Goal: Information Seeking & Learning: Learn about a topic

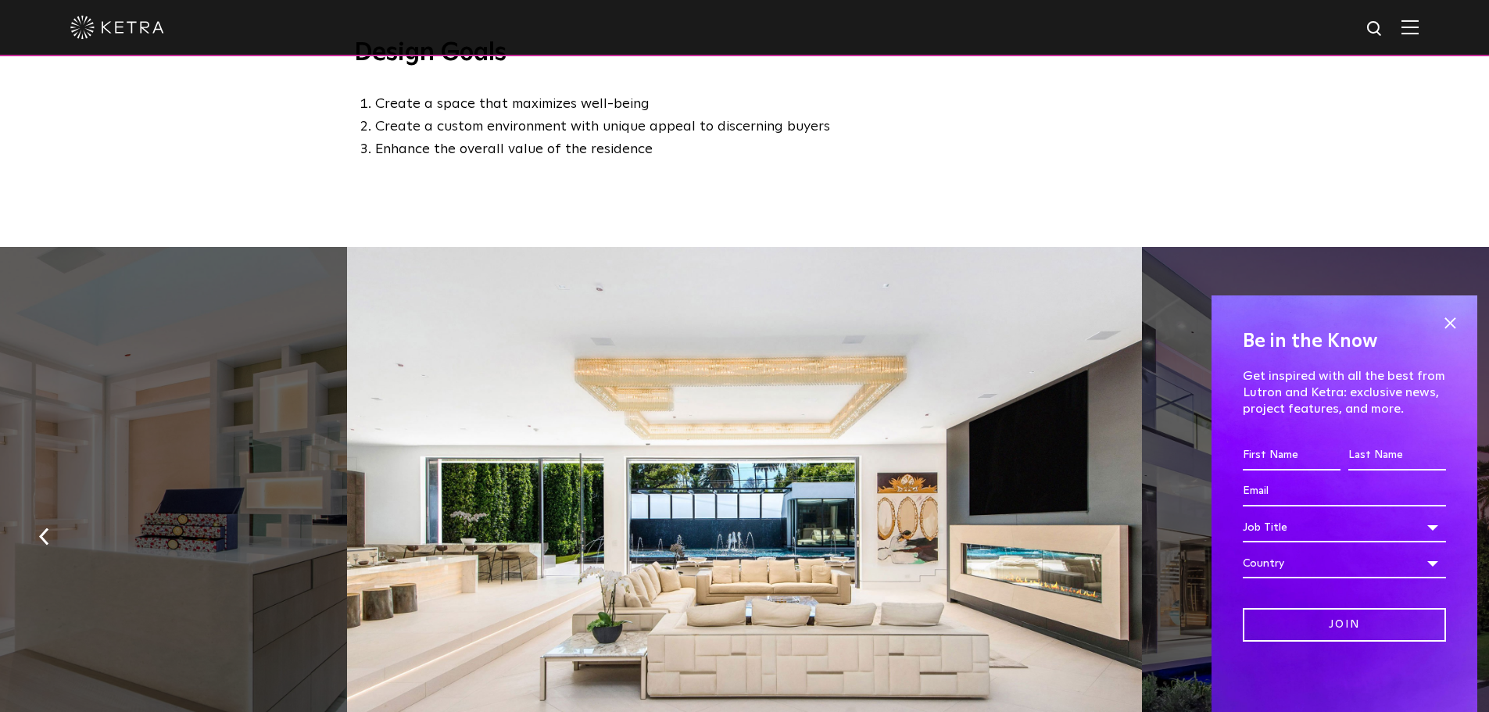
scroll to position [1094, 0]
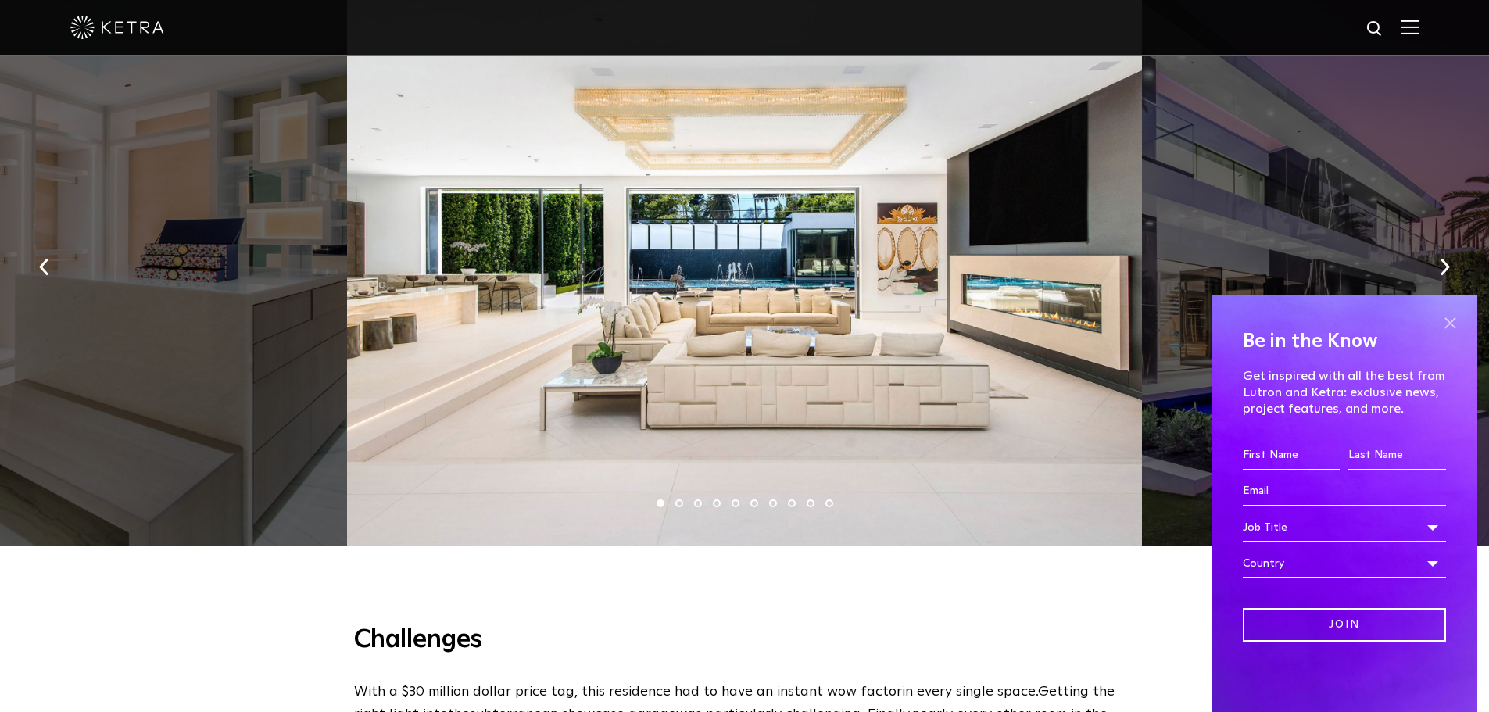
click at [1449, 325] on span at bounding box center [1449, 322] width 23 height 23
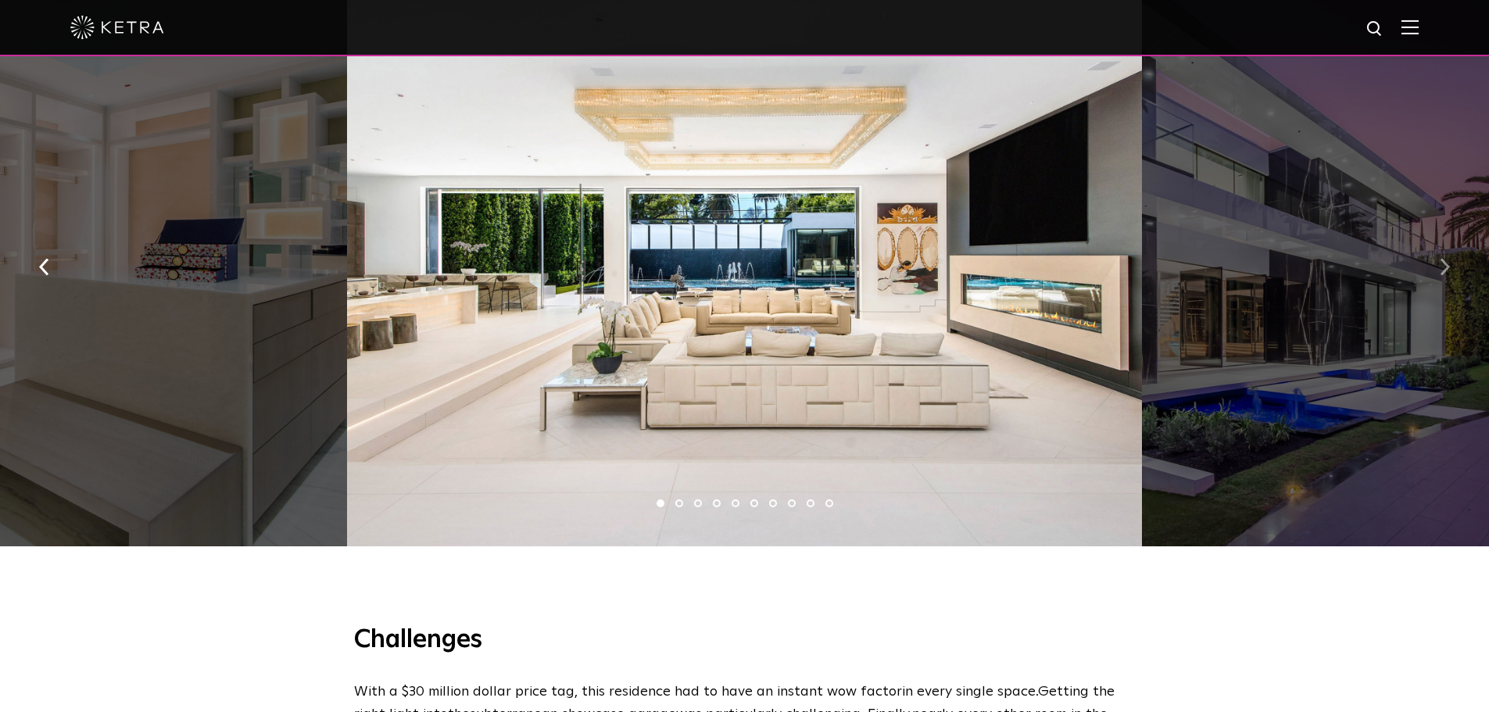
click at [1446, 275] on img "button" at bounding box center [1444, 266] width 10 height 17
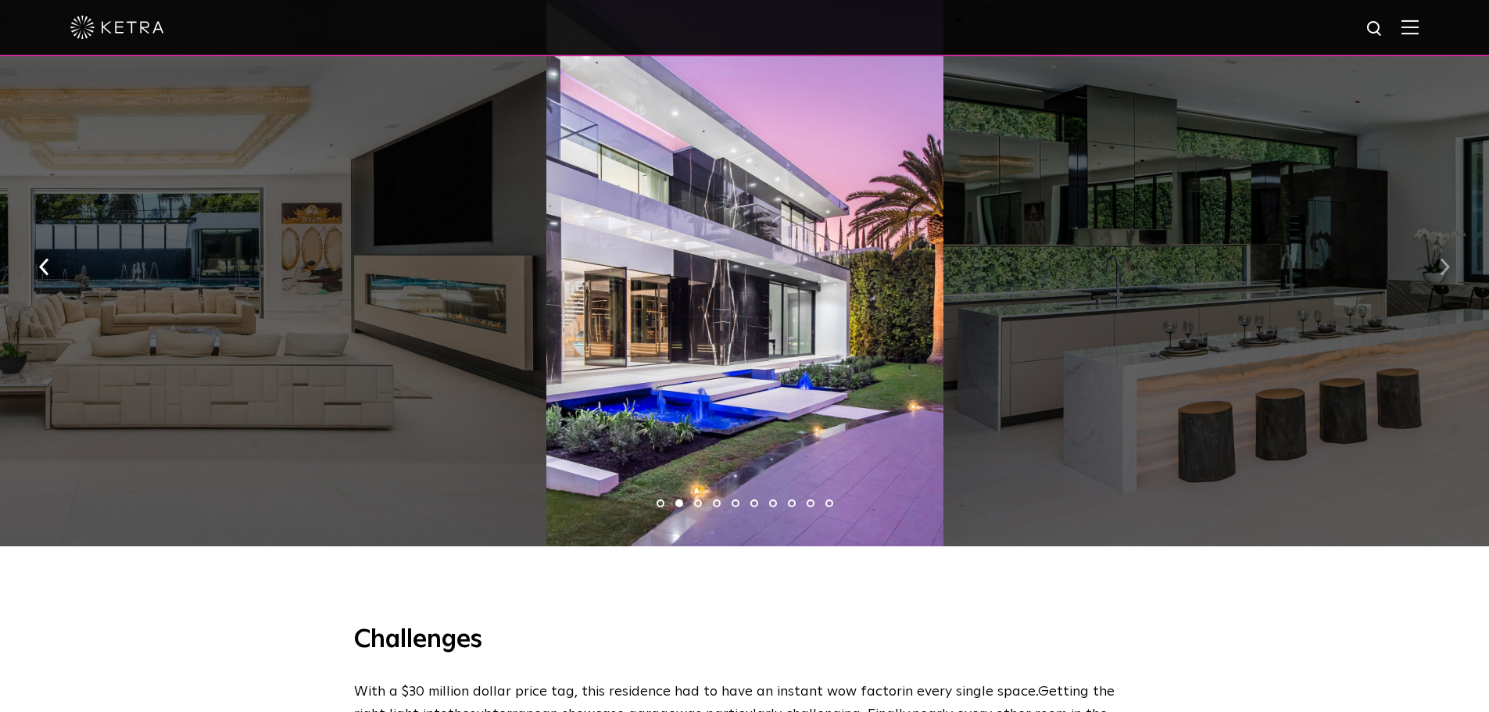
click at [1446, 275] on img "button" at bounding box center [1444, 266] width 10 height 17
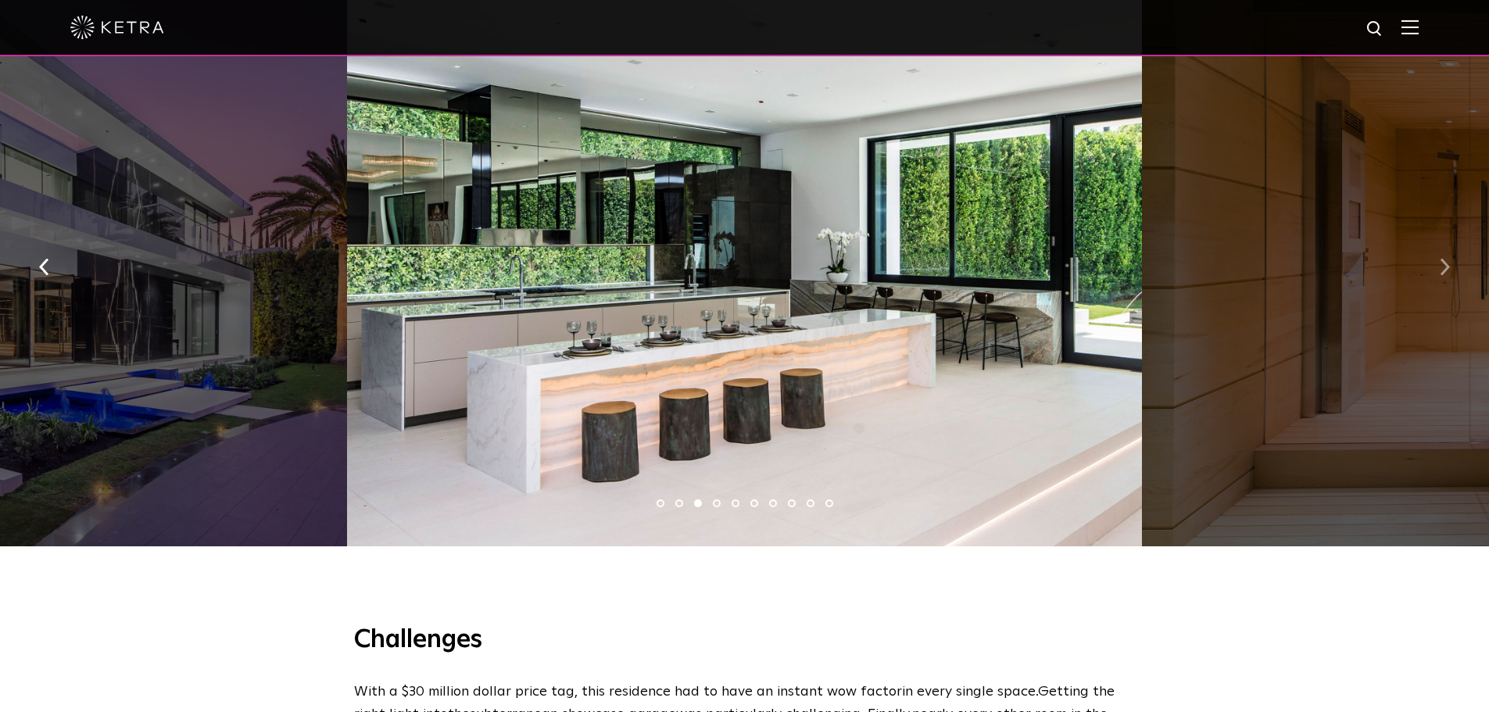
click at [1446, 275] on img "button" at bounding box center [1444, 266] width 10 height 17
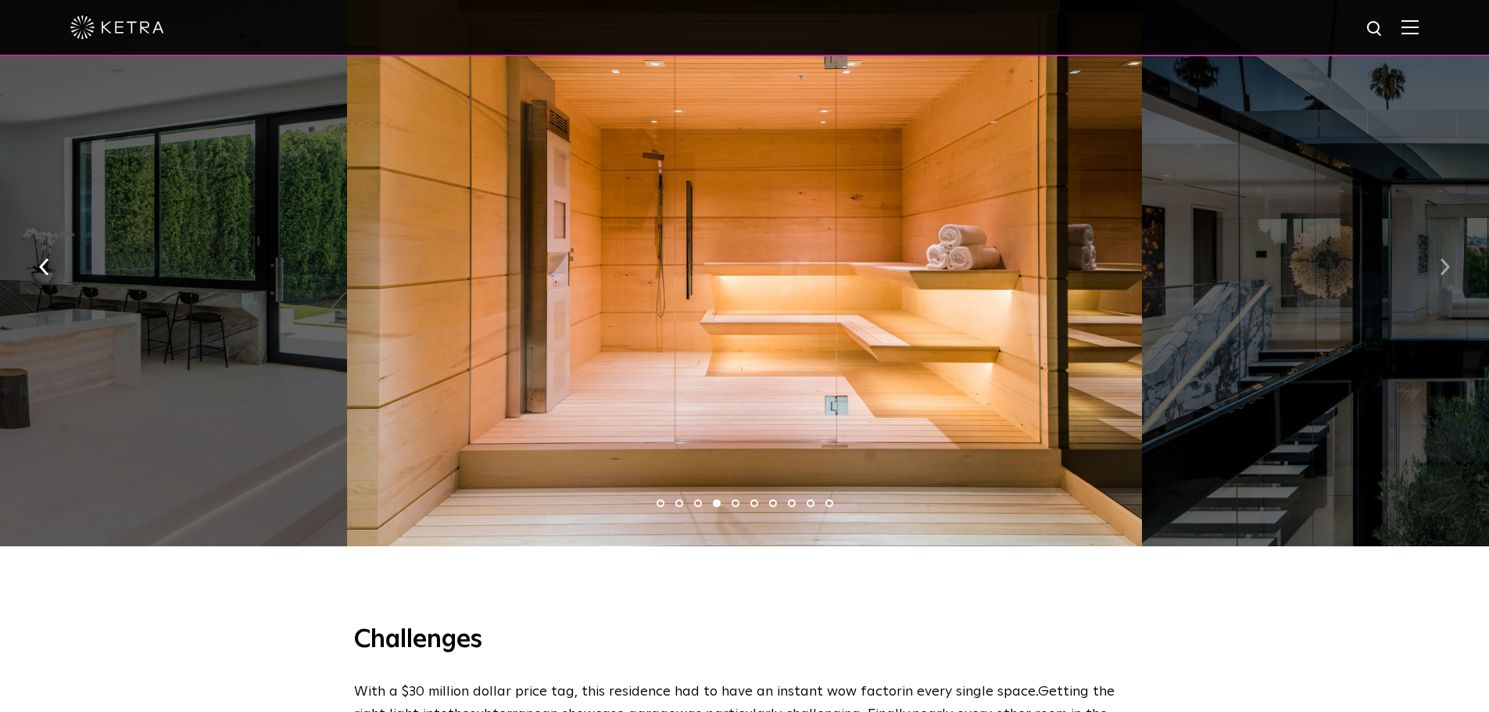
scroll to position [938, 0]
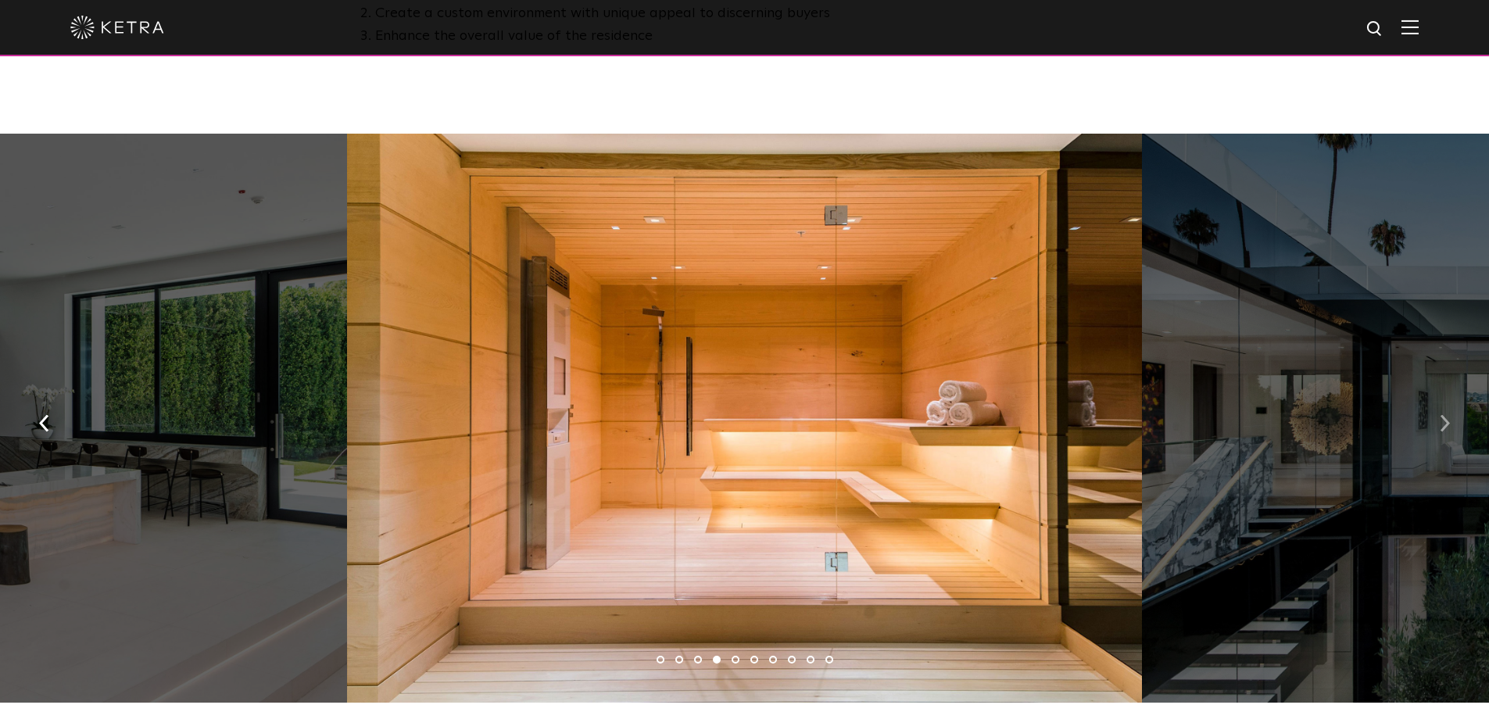
click at [1438, 428] on button "button" at bounding box center [1445, 422] width 34 height 54
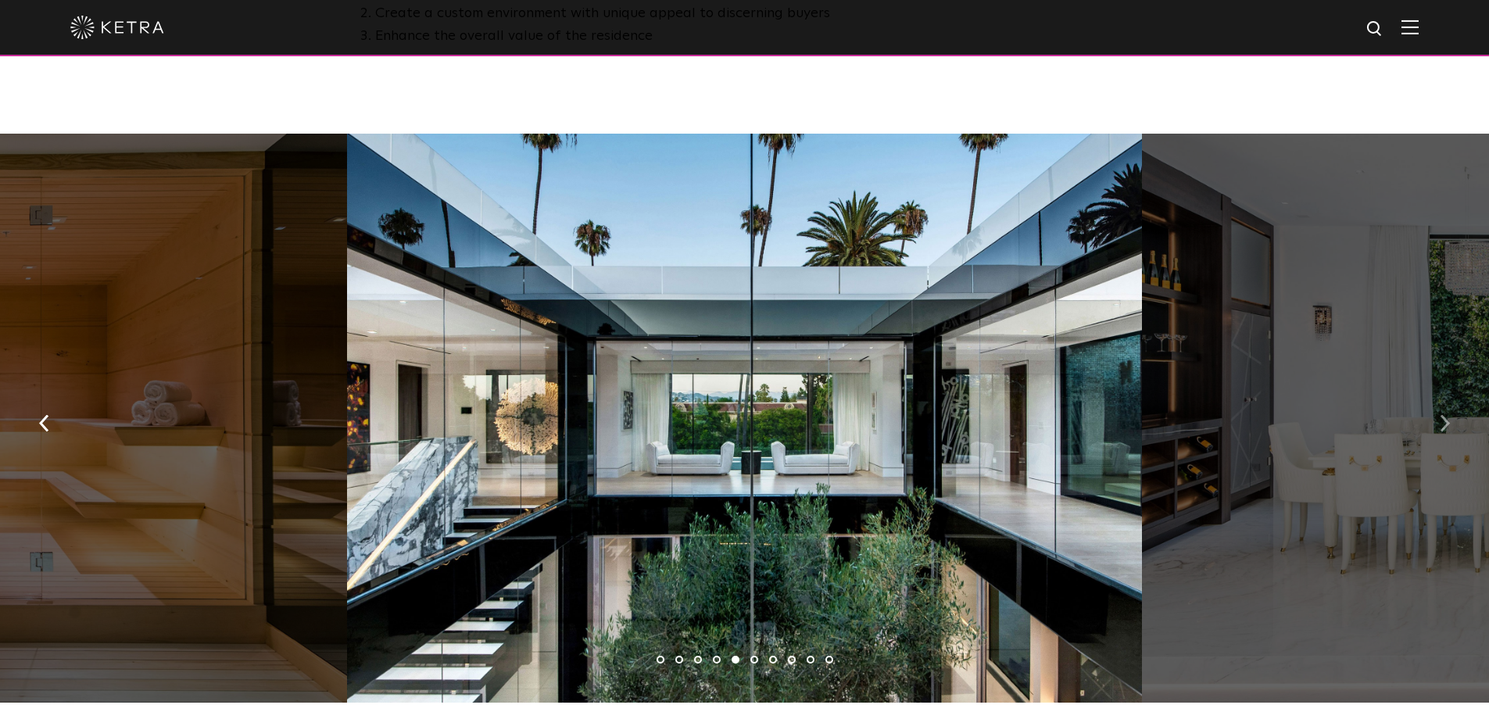
click at [1438, 428] on button "button" at bounding box center [1445, 422] width 34 height 54
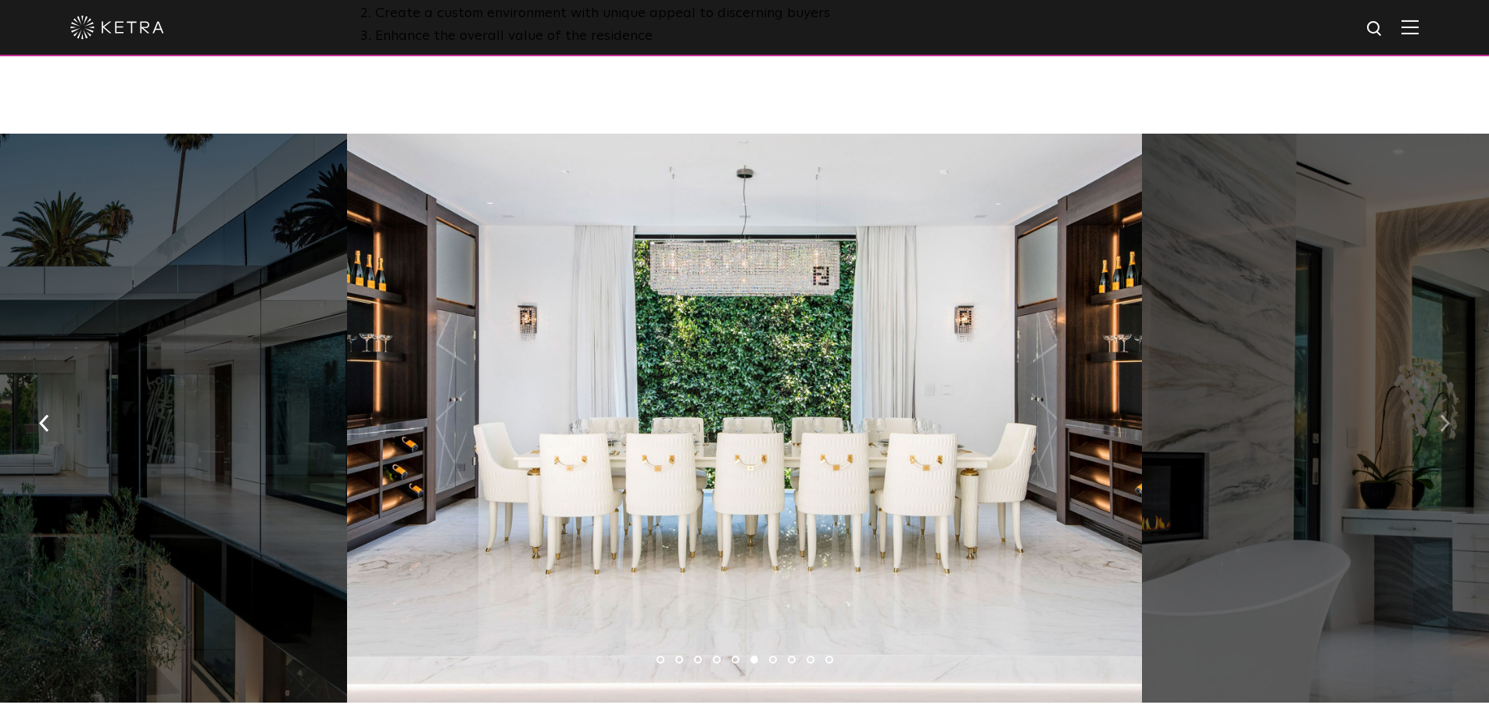
click at [1438, 428] on button "button" at bounding box center [1445, 422] width 34 height 54
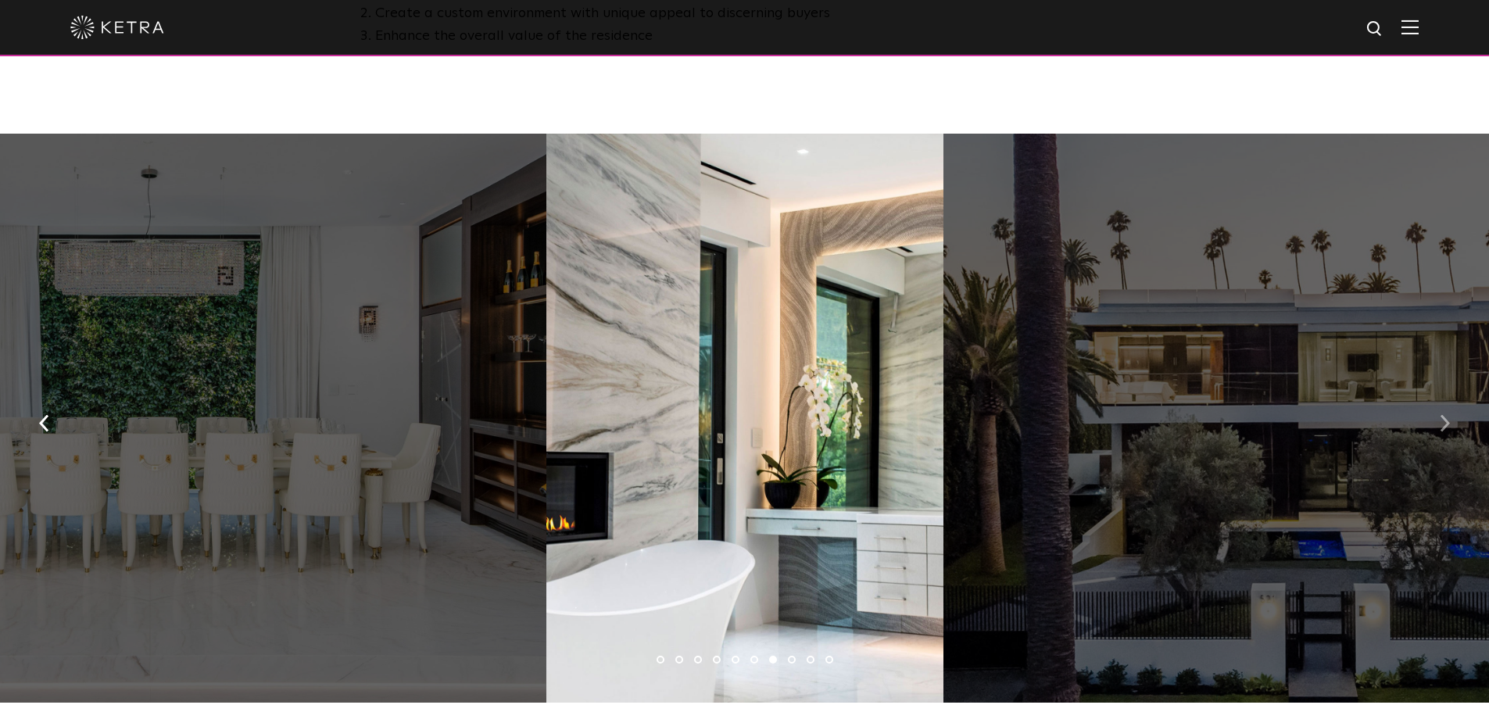
click at [1438, 428] on button "button" at bounding box center [1445, 422] width 34 height 54
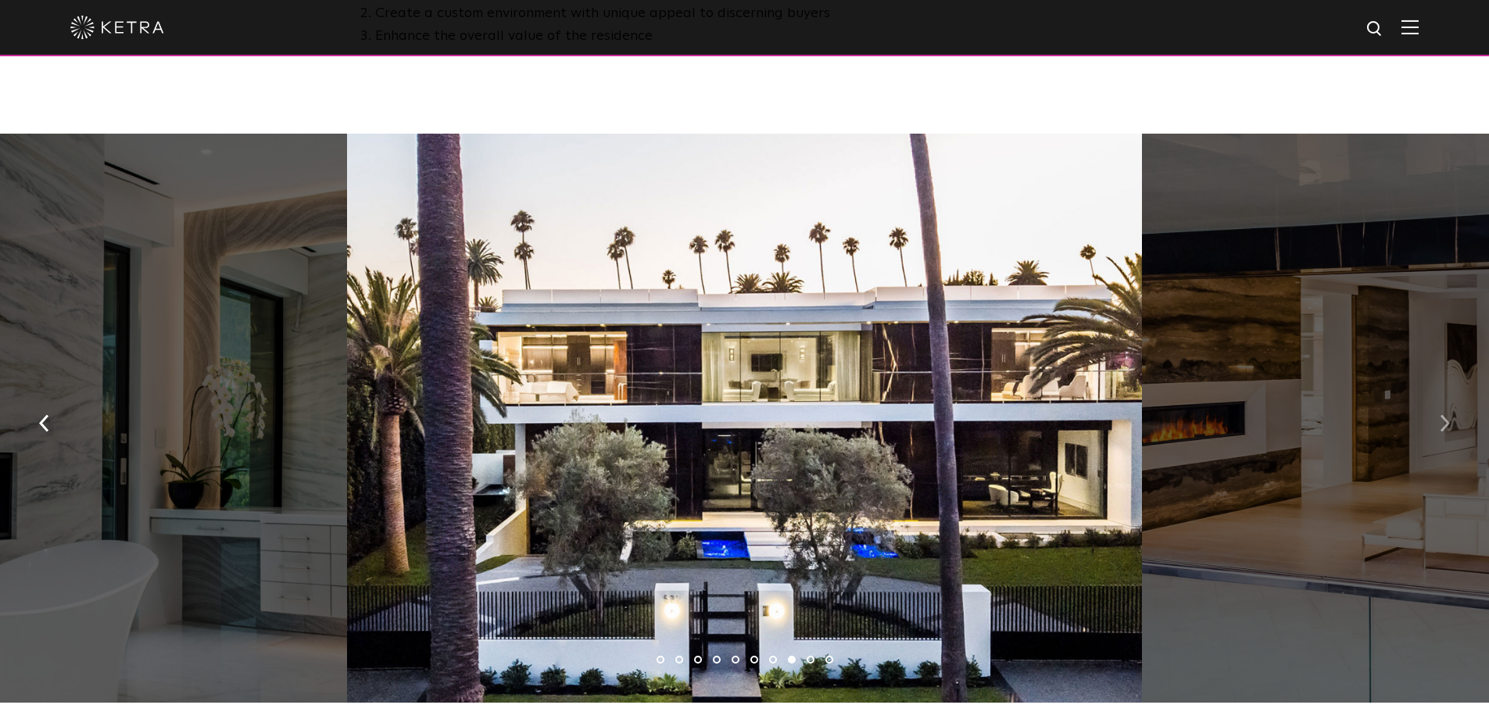
click at [1438, 428] on button "button" at bounding box center [1445, 422] width 34 height 54
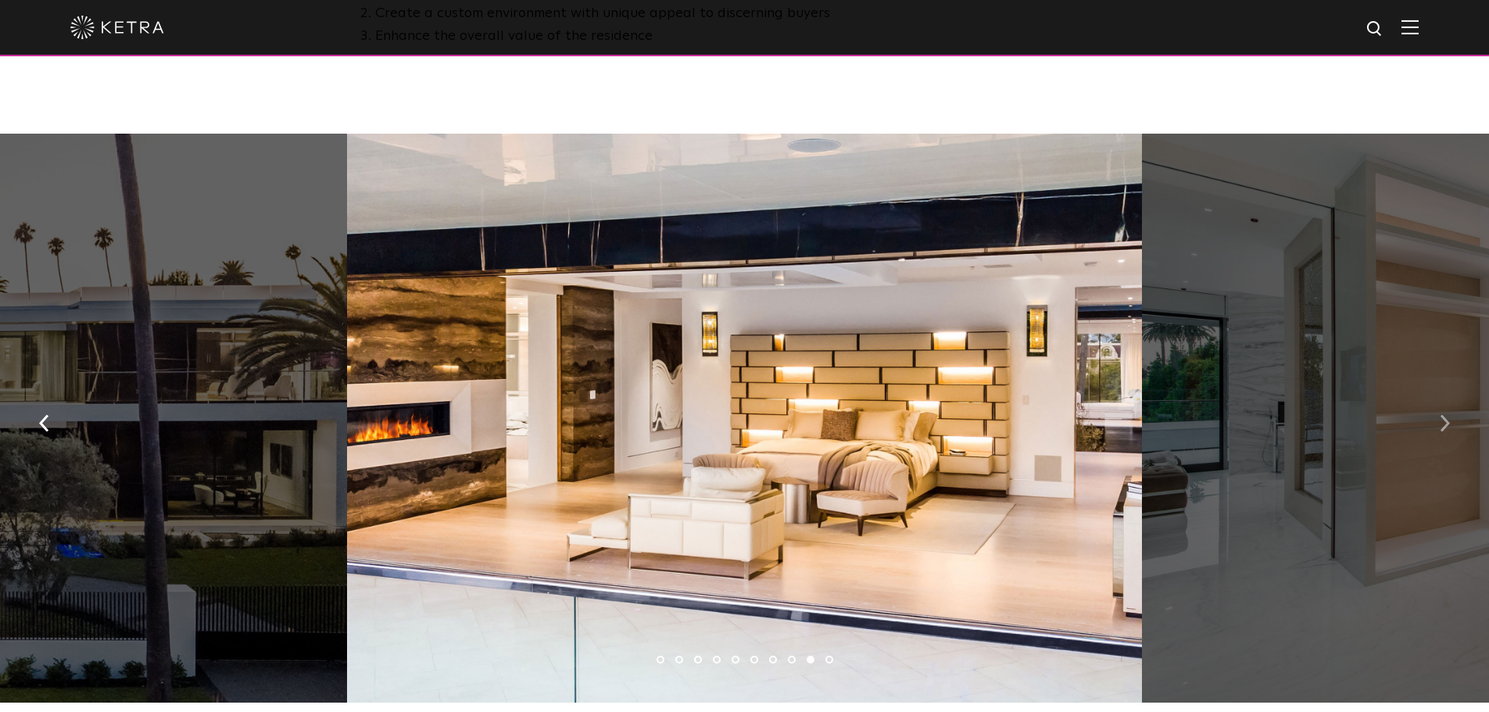
click at [1438, 428] on button "button" at bounding box center [1445, 422] width 34 height 54
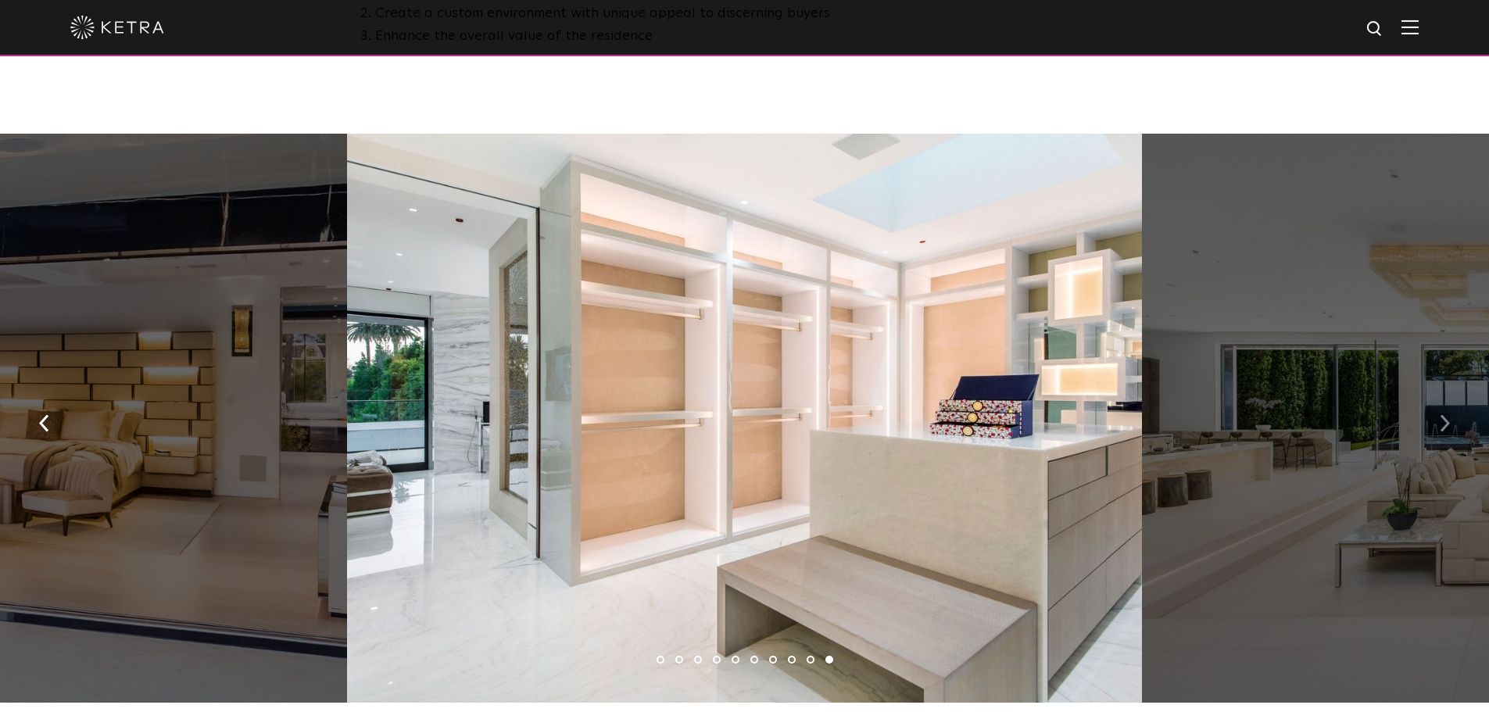
click at [1438, 428] on button "button" at bounding box center [1445, 422] width 34 height 54
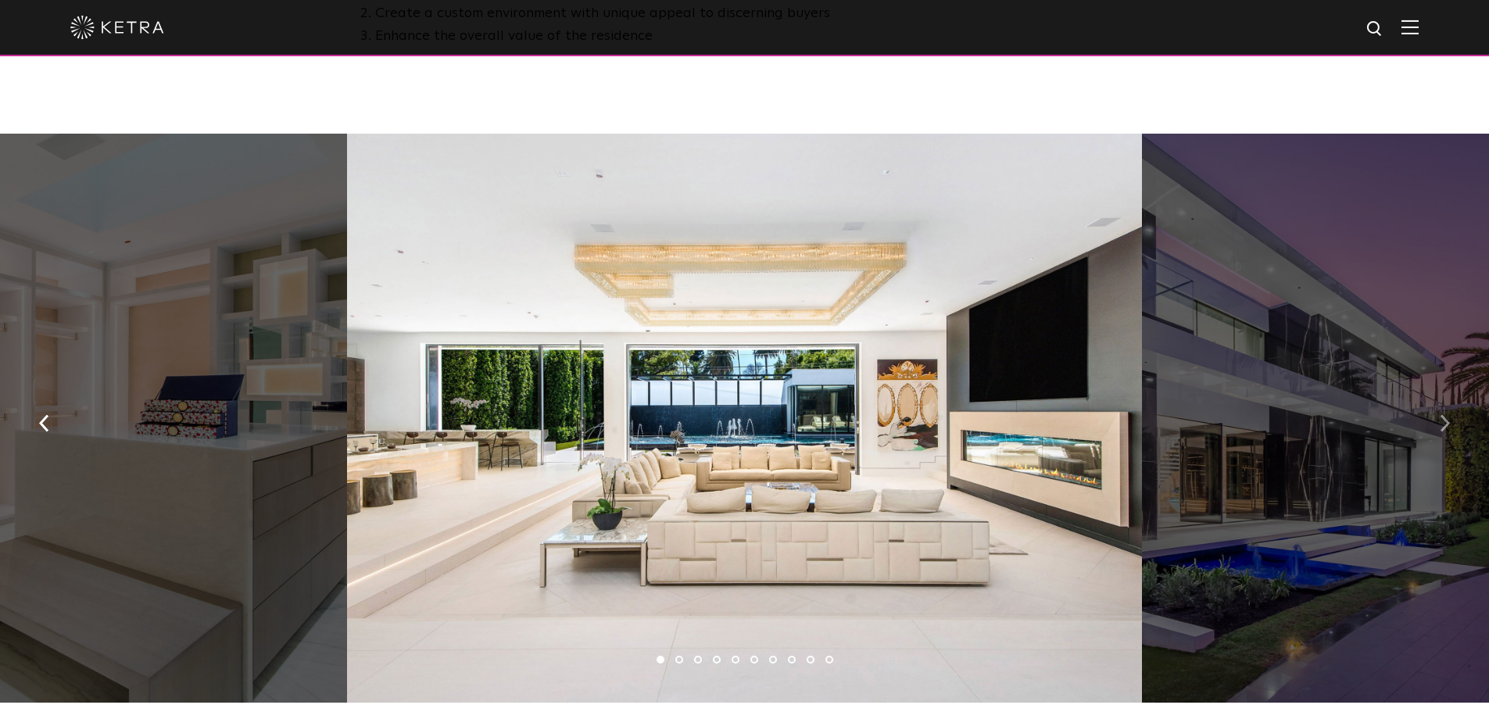
click at [1438, 428] on button "button" at bounding box center [1445, 422] width 34 height 54
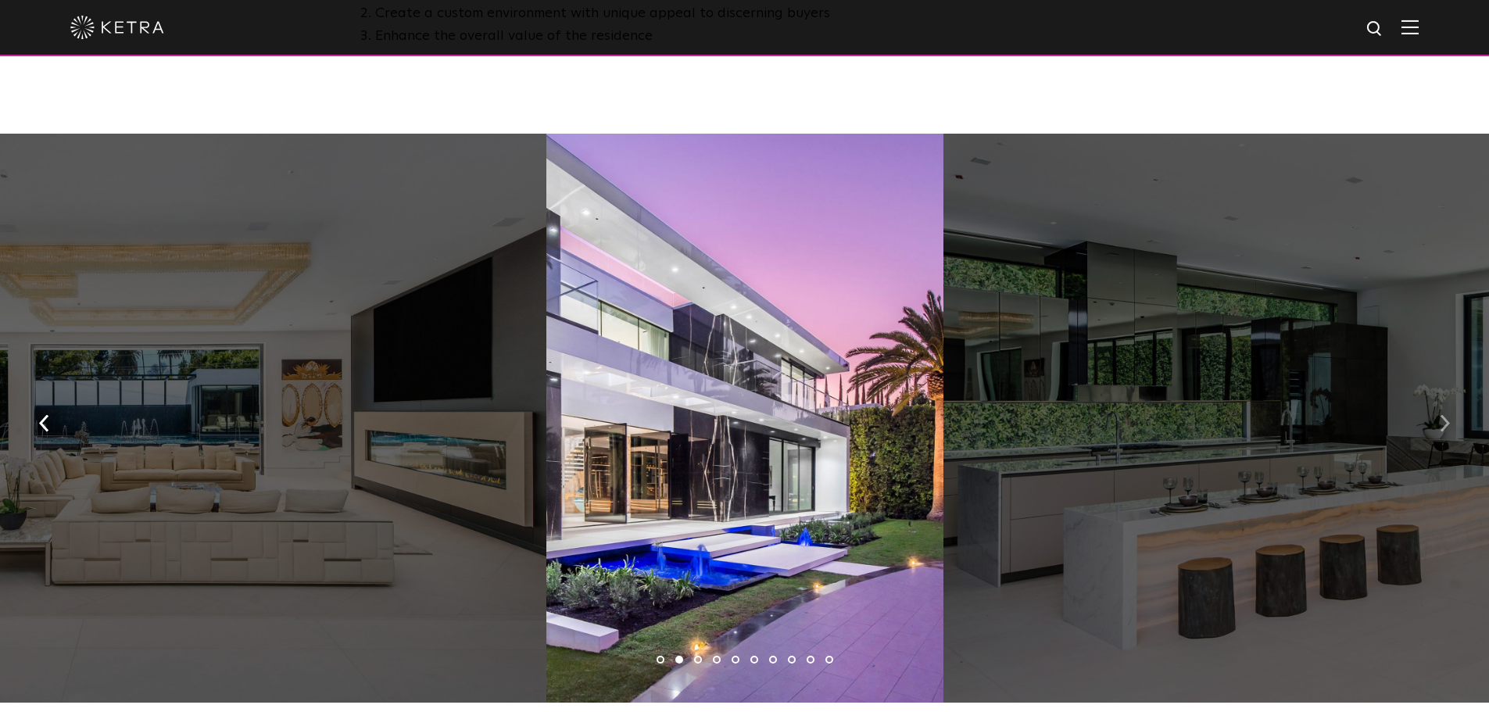
click at [1438, 428] on button "button" at bounding box center [1445, 422] width 34 height 54
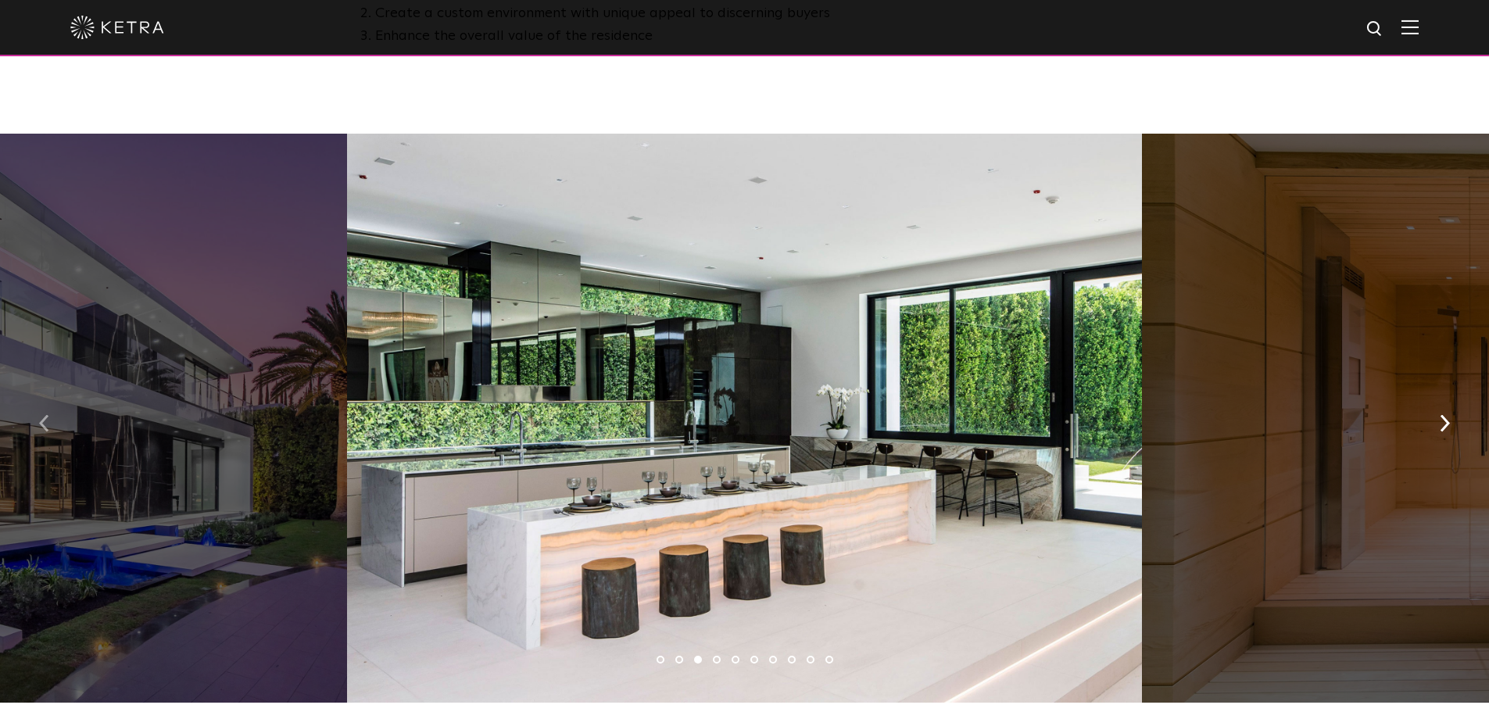
click at [59, 423] on button "button" at bounding box center [44, 422] width 34 height 54
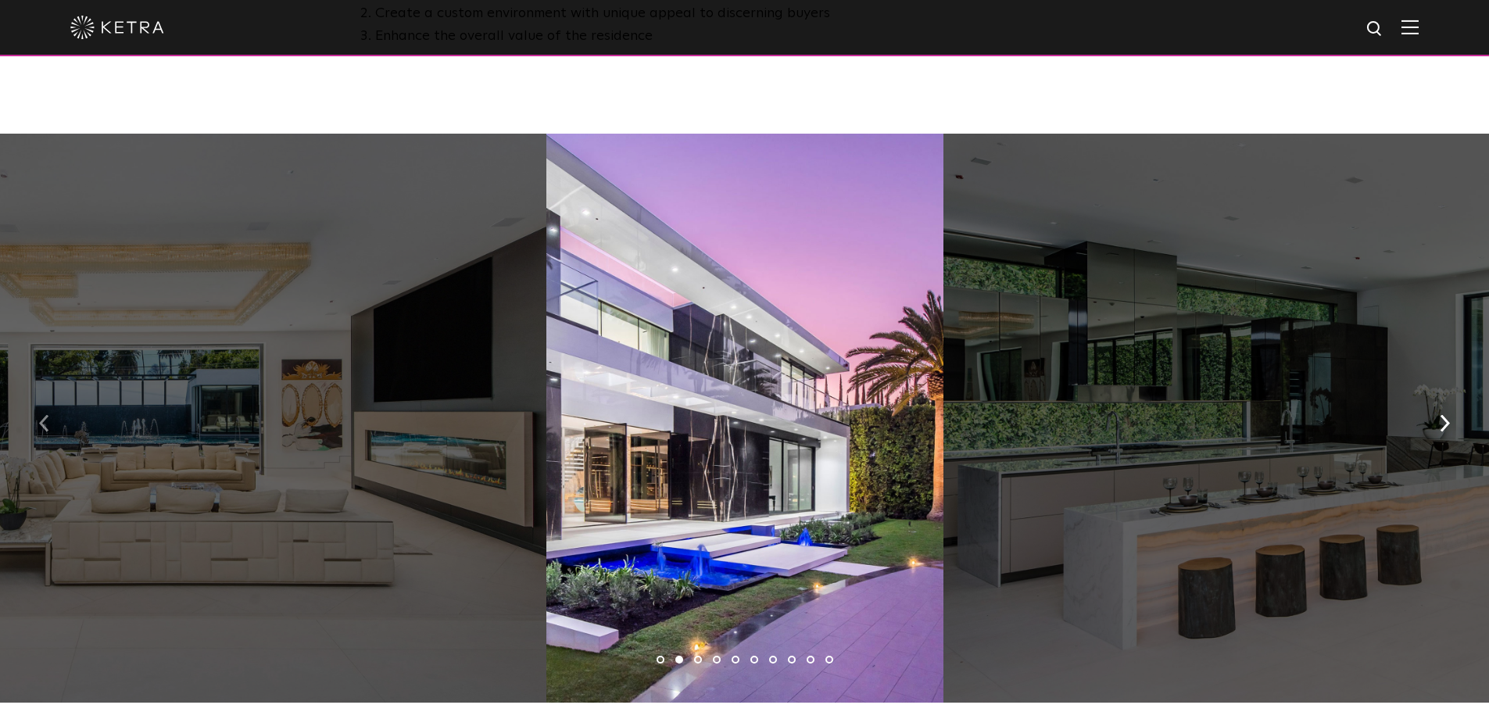
click at [59, 423] on button "button" at bounding box center [44, 422] width 34 height 54
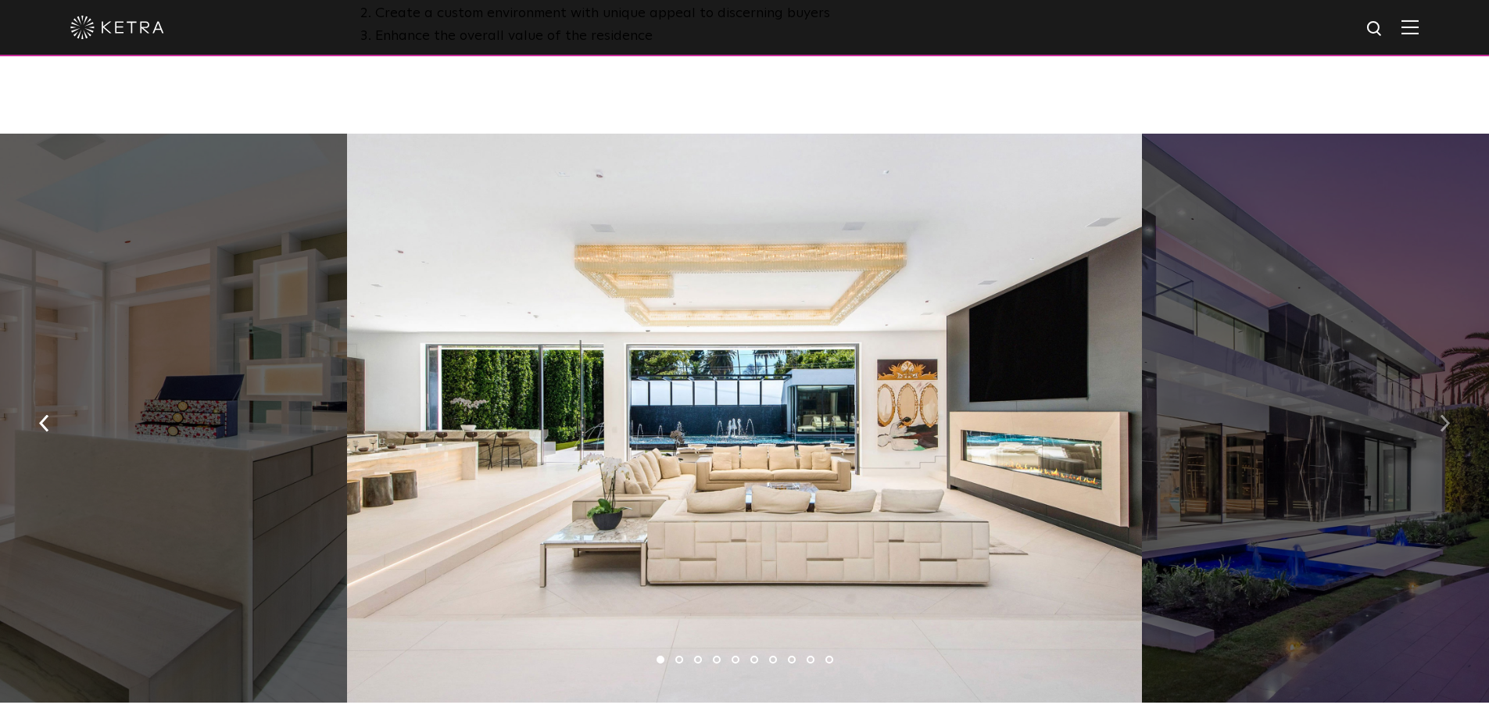
click at [1433, 426] on button "button" at bounding box center [1445, 422] width 34 height 54
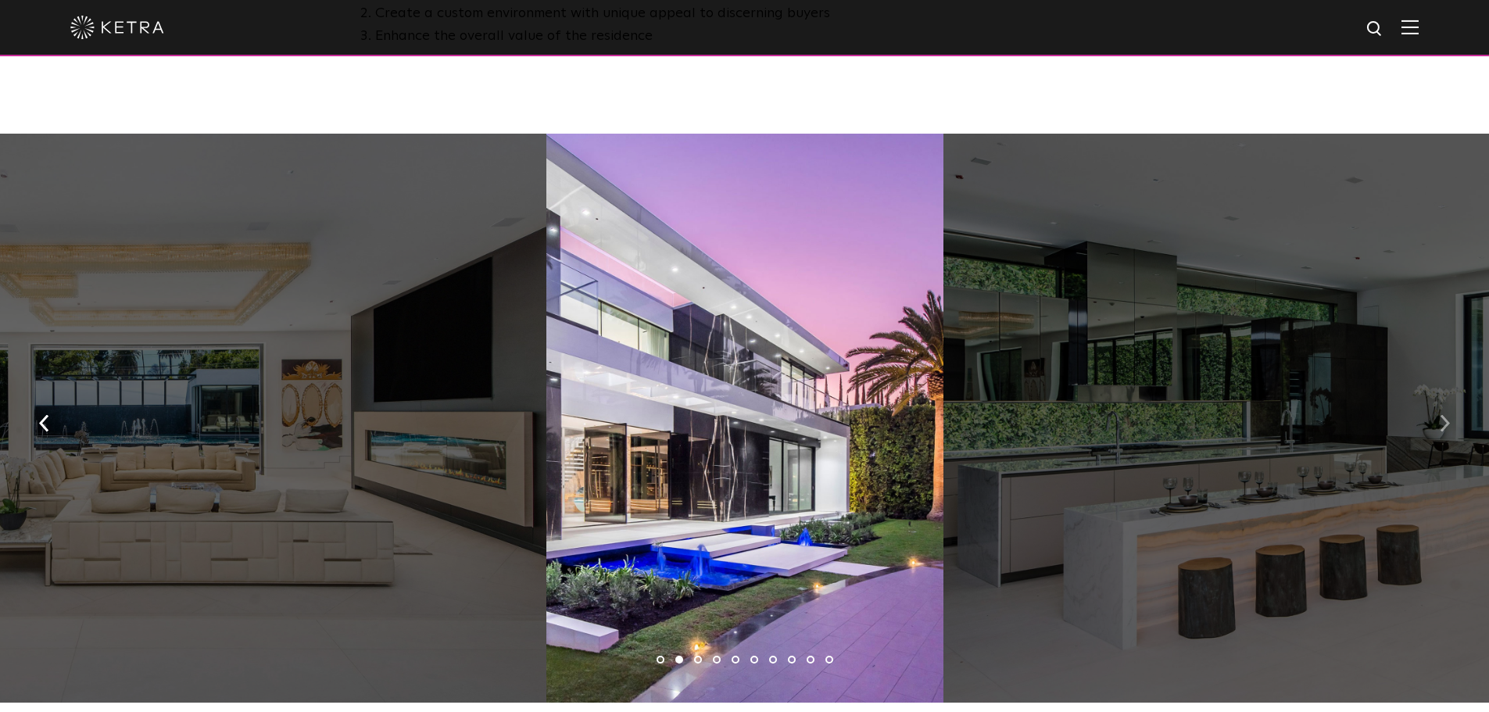
click at [1446, 416] on button "button" at bounding box center [1445, 422] width 34 height 54
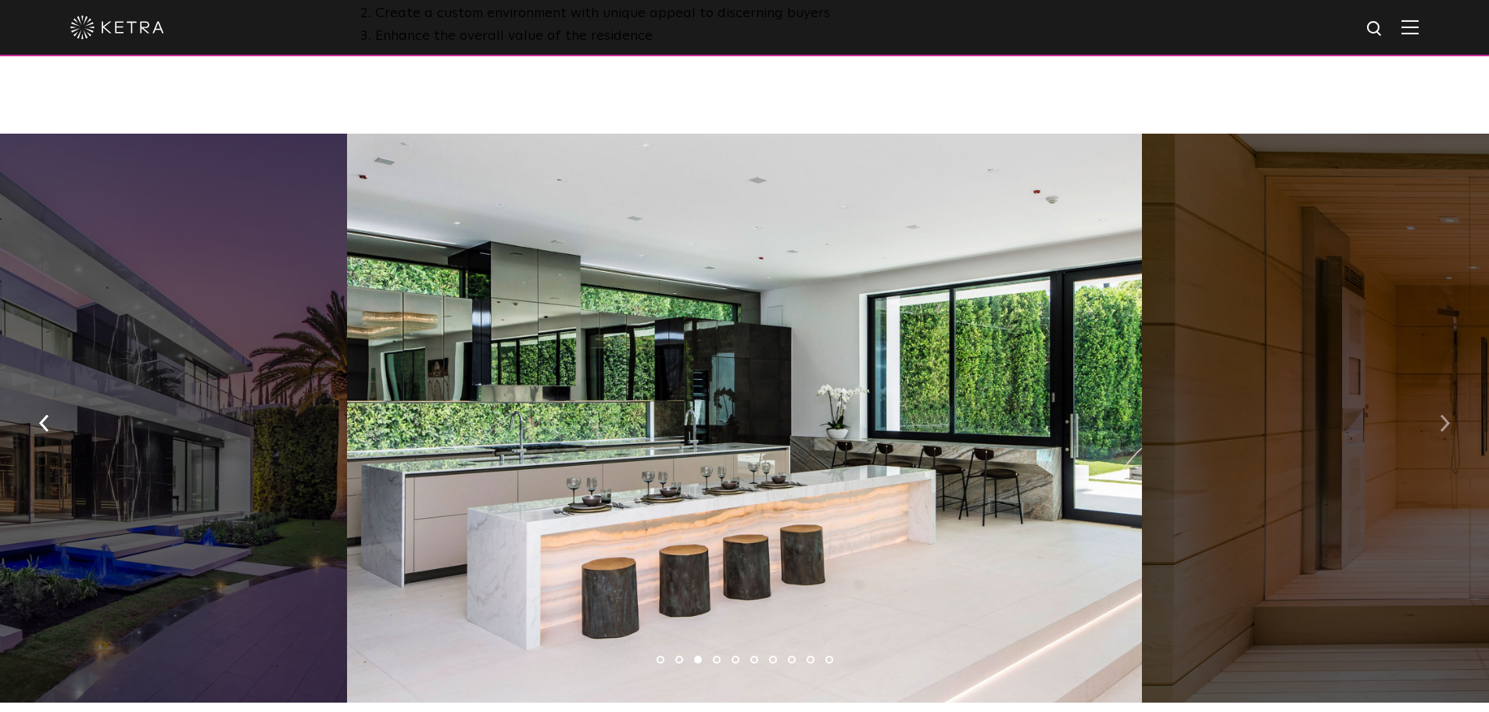
click at [1446, 416] on button "button" at bounding box center [1445, 422] width 34 height 54
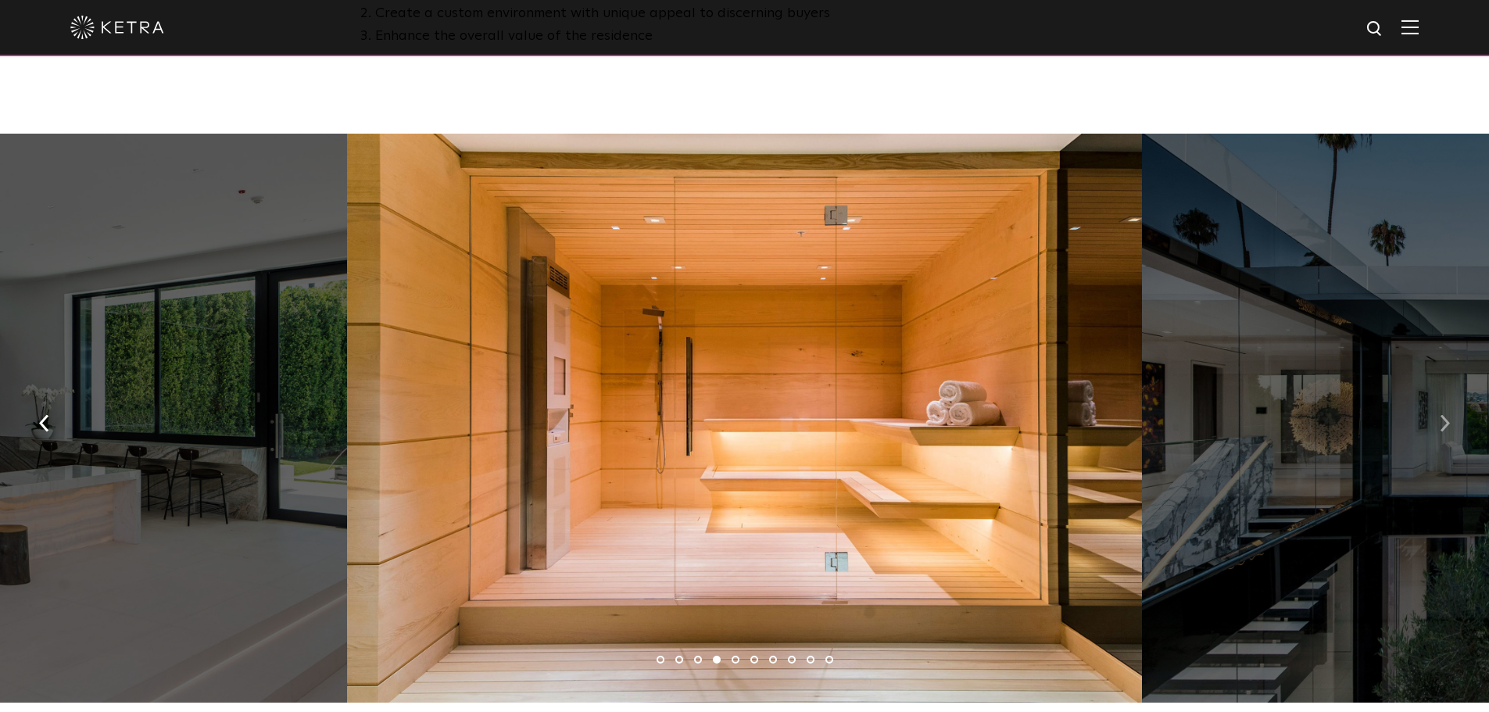
click at [1446, 416] on button "button" at bounding box center [1445, 422] width 34 height 54
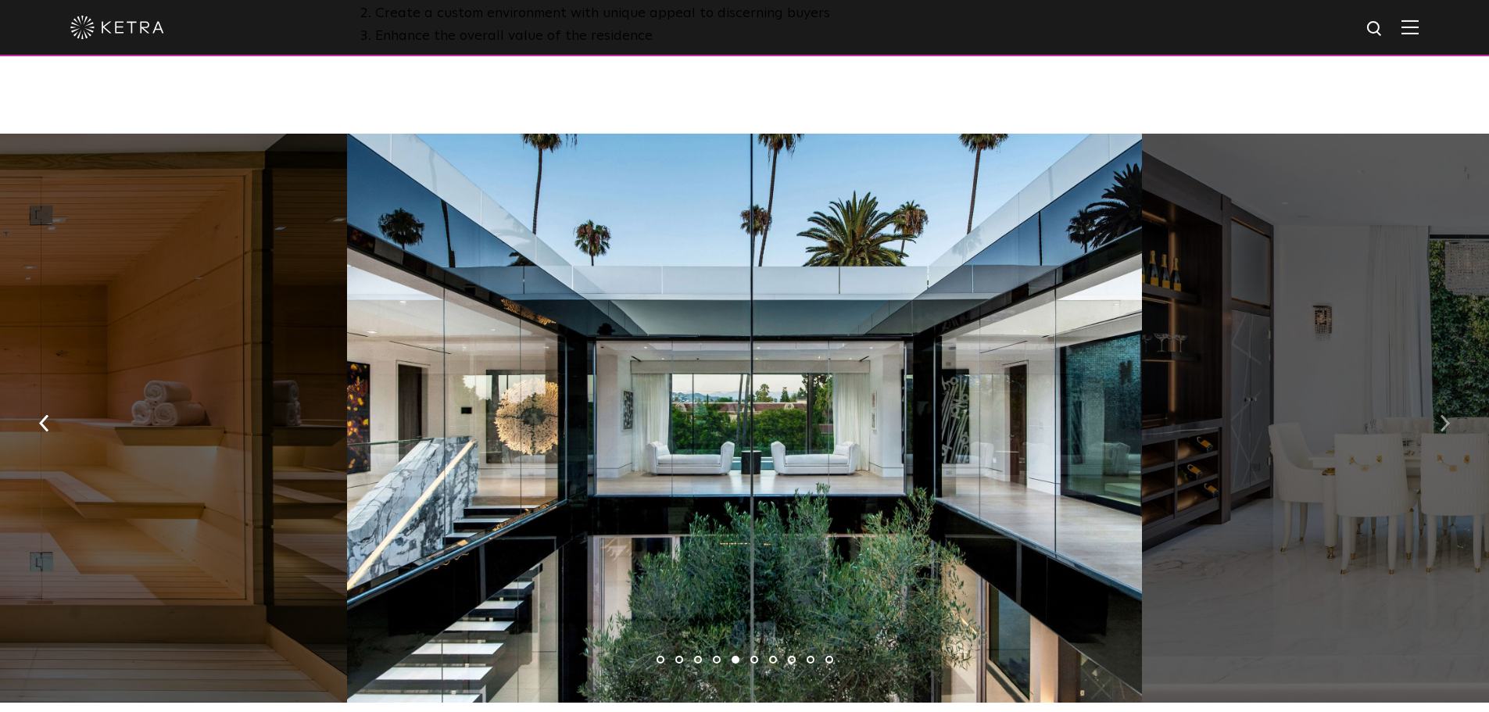
click at [1446, 416] on button "button" at bounding box center [1445, 422] width 34 height 54
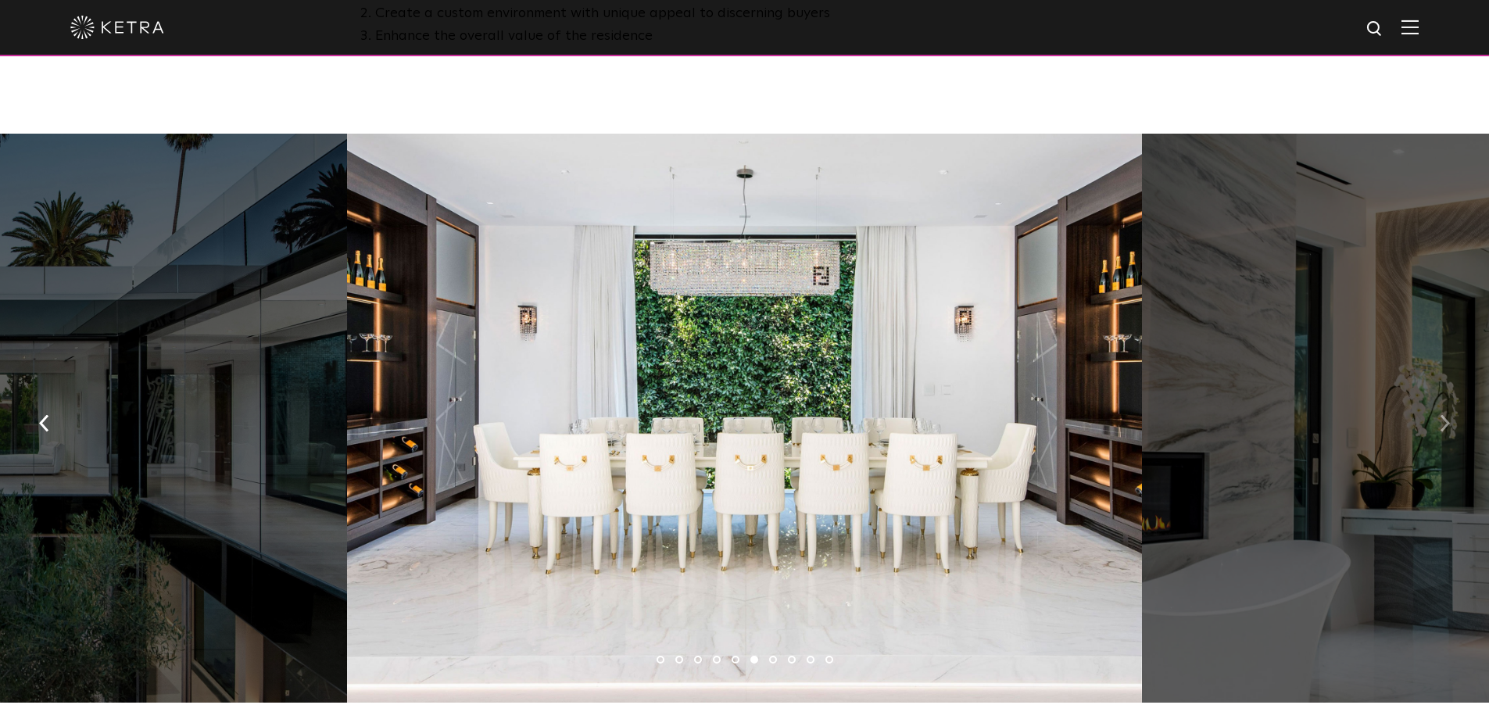
click at [1446, 416] on button "button" at bounding box center [1445, 422] width 34 height 54
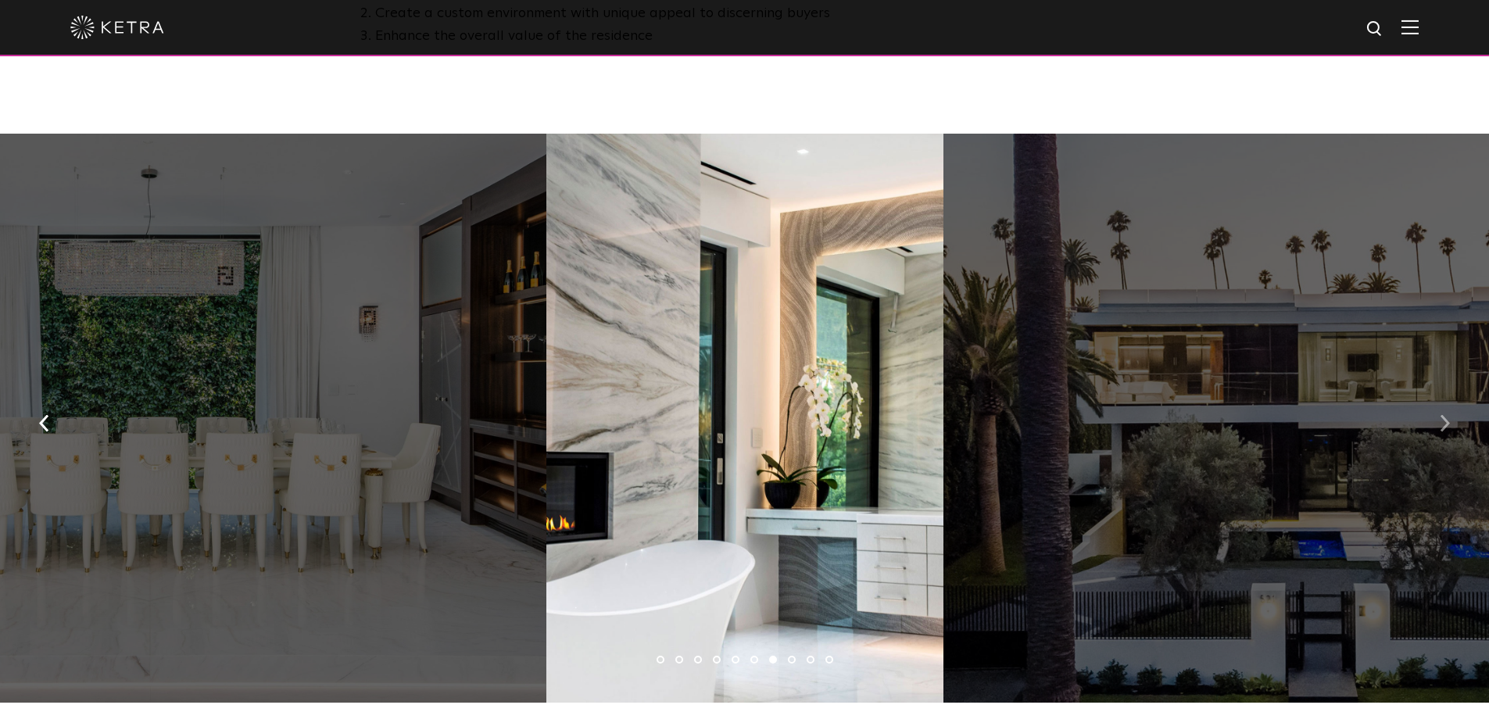
click at [1446, 416] on button "button" at bounding box center [1445, 422] width 34 height 54
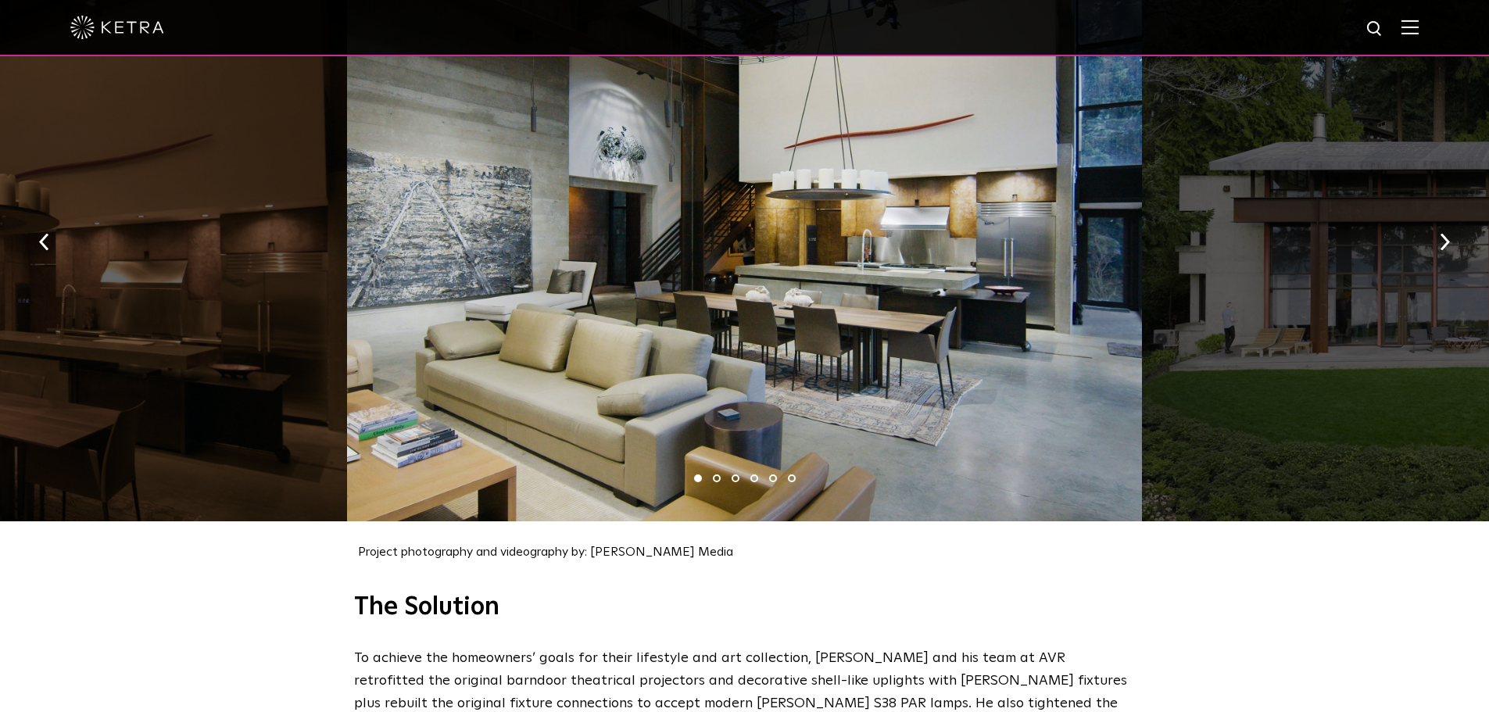
scroll to position [1563, 0]
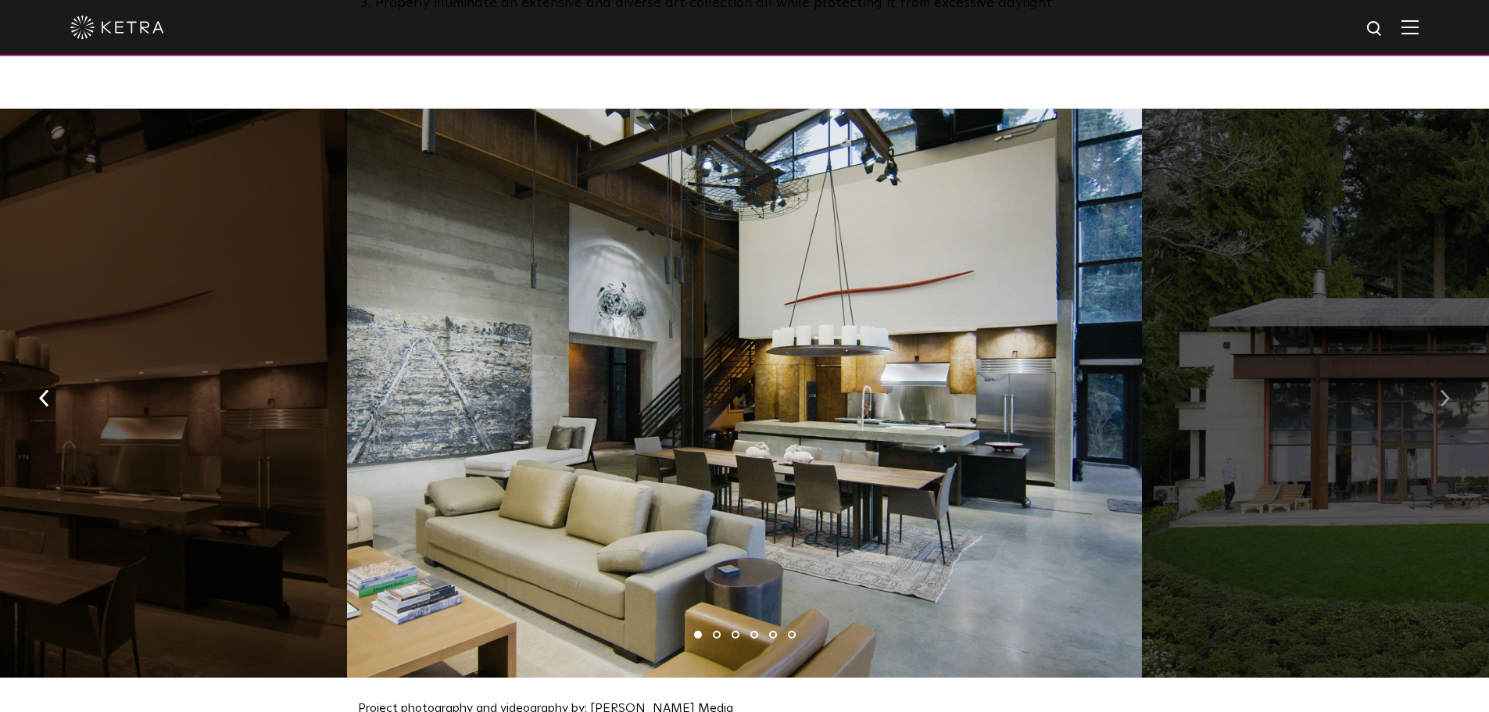
click at [1444, 389] on img "button" at bounding box center [1444, 397] width 10 height 17
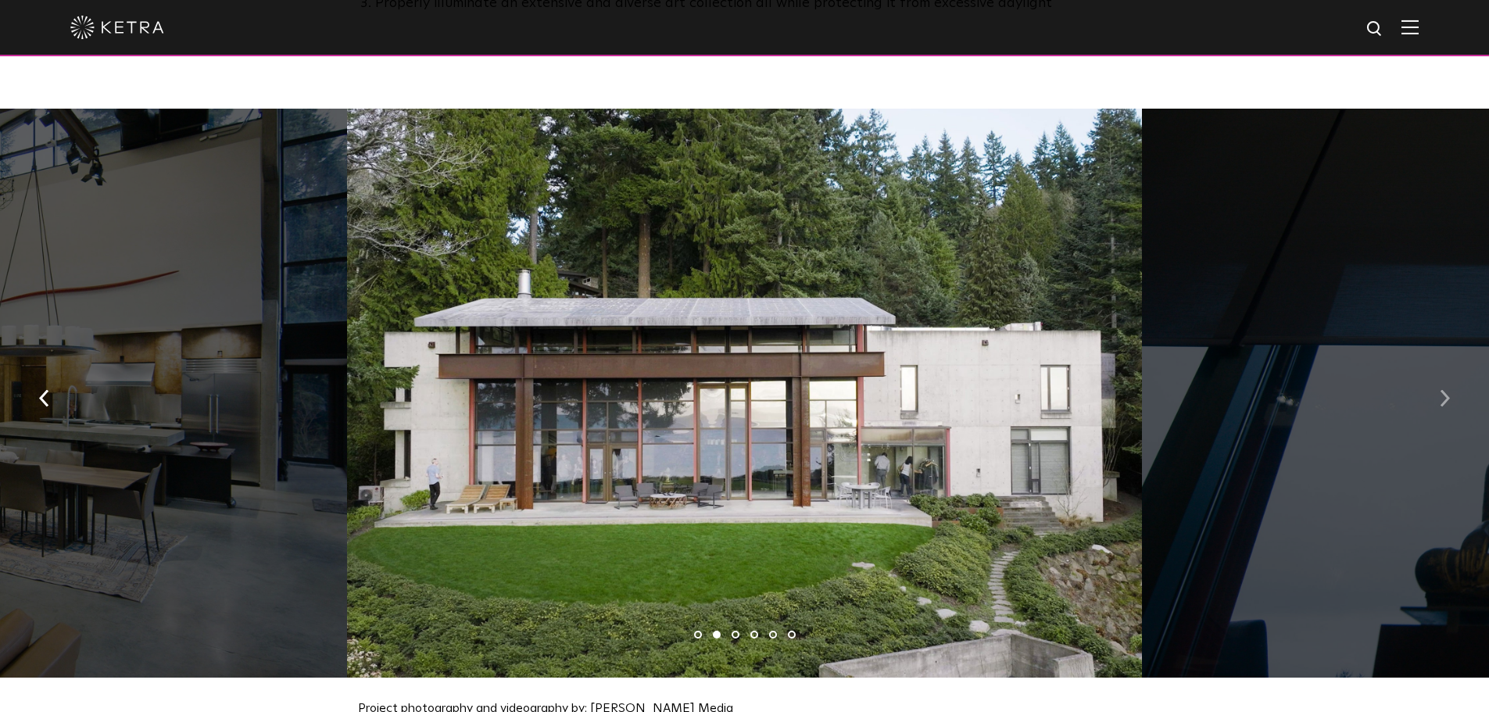
click at [1444, 389] on img "button" at bounding box center [1444, 397] width 10 height 17
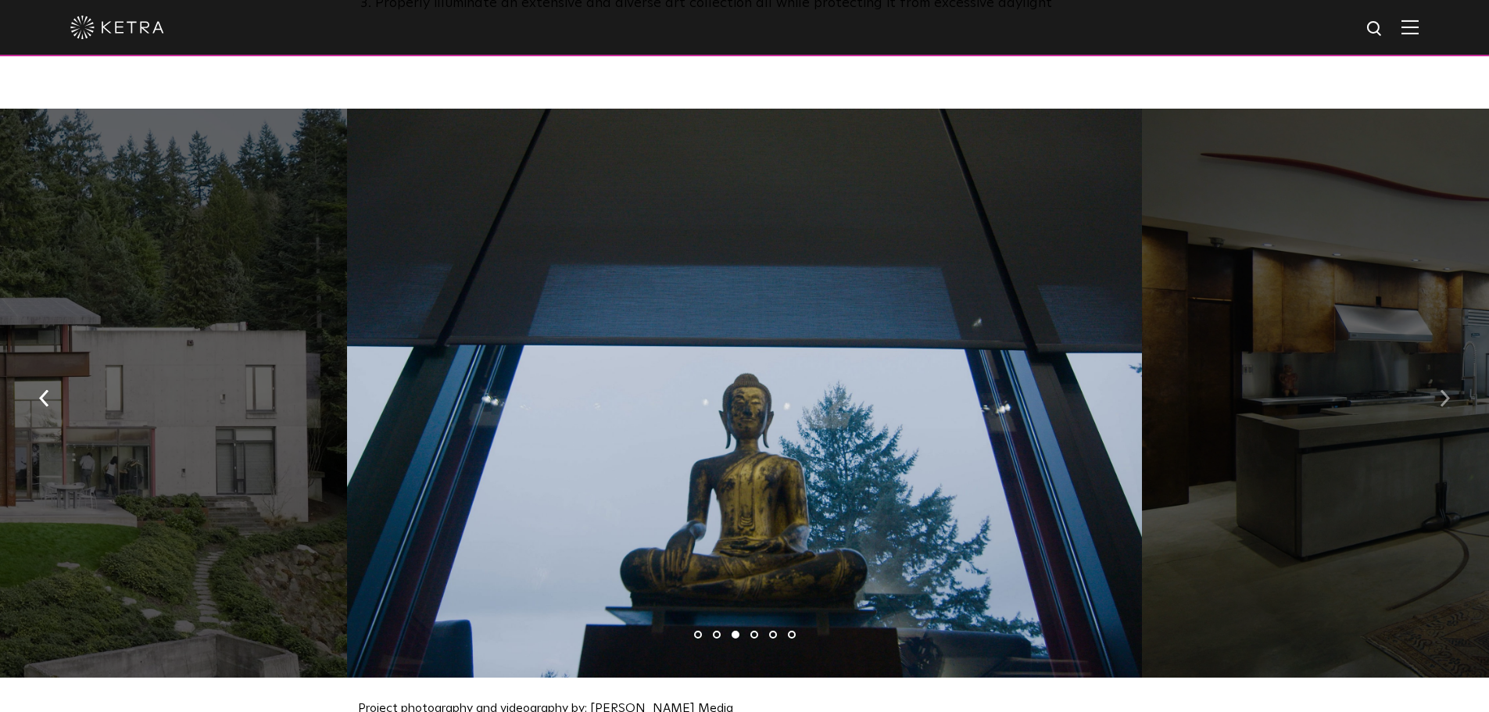
click at [1444, 389] on img "button" at bounding box center [1444, 397] width 10 height 17
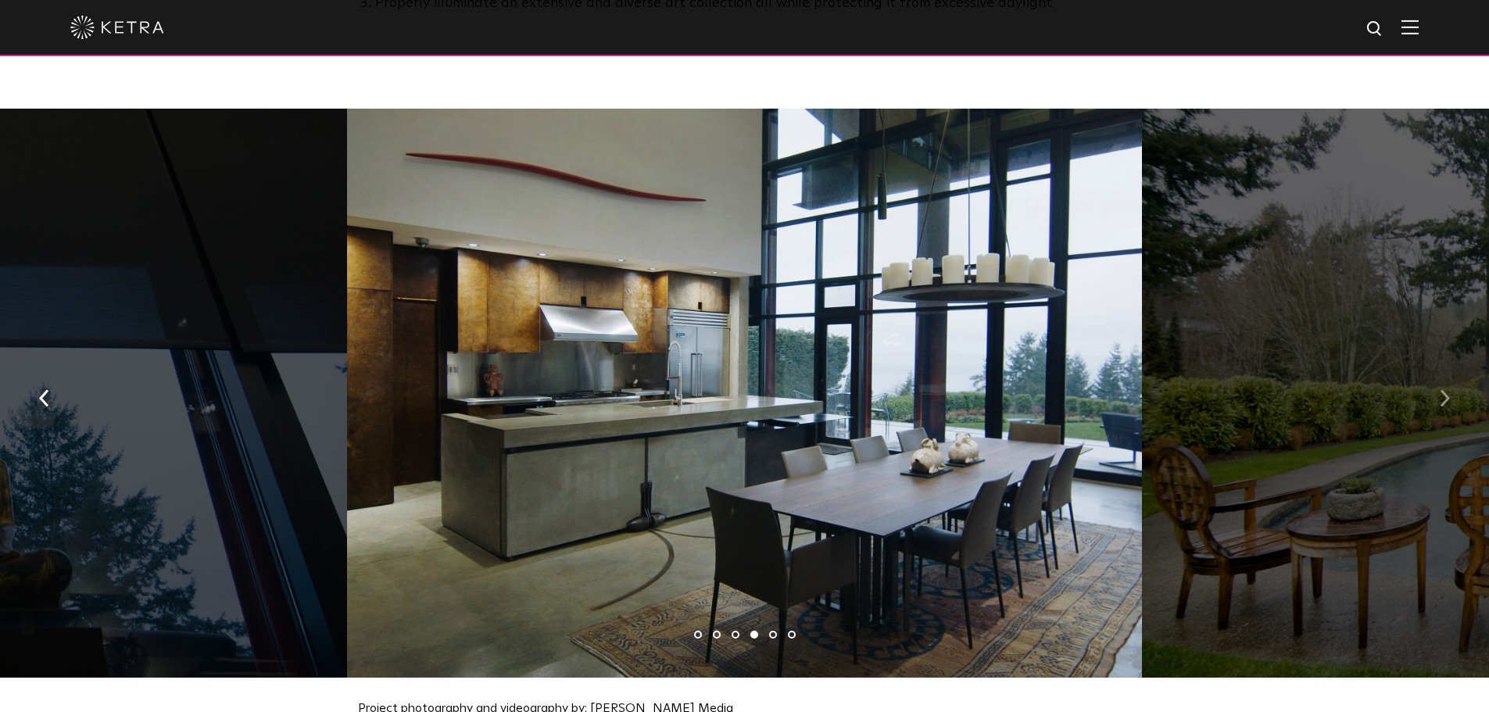
click at [1444, 389] on img "button" at bounding box center [1444, 397] width 10 height 17
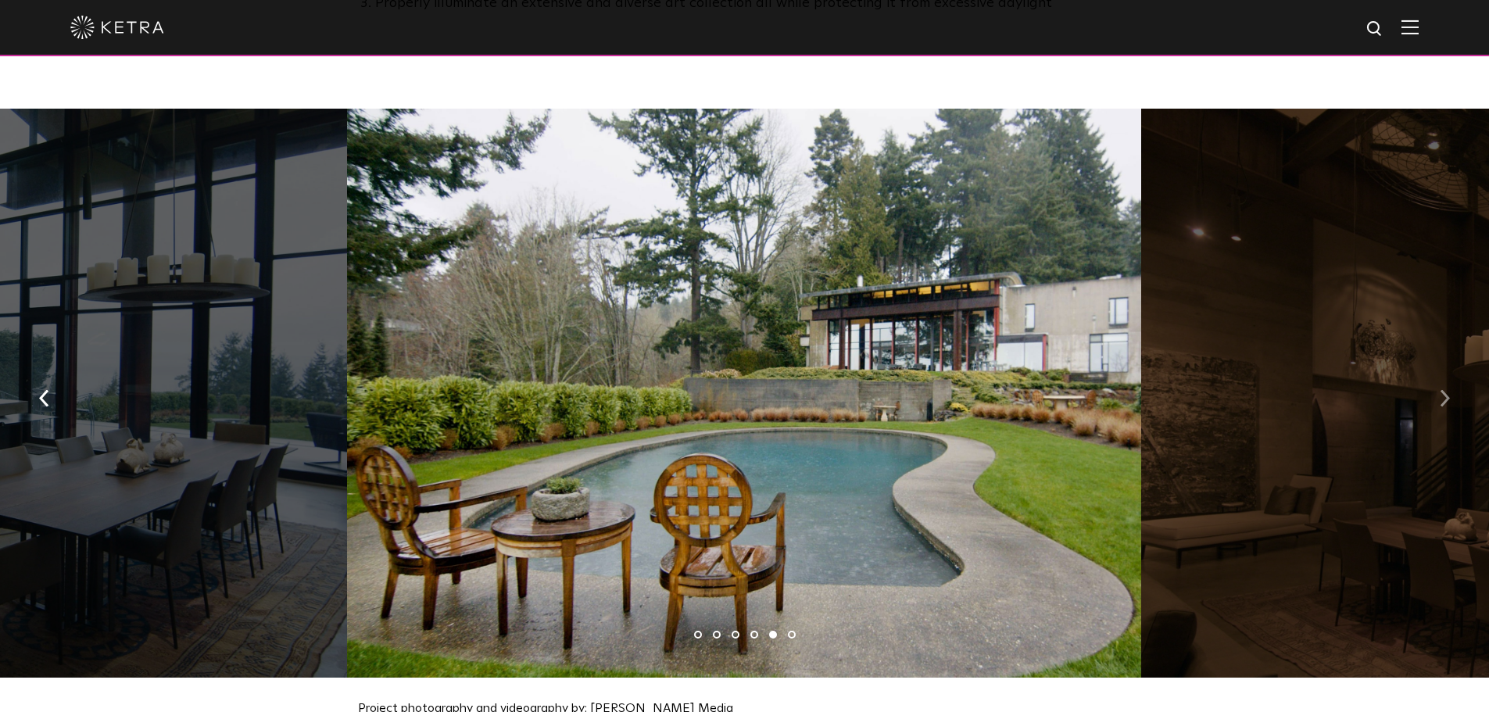
click at [1444, 389] on img "button" at bounding box center [1444, 397] width 10 height 17
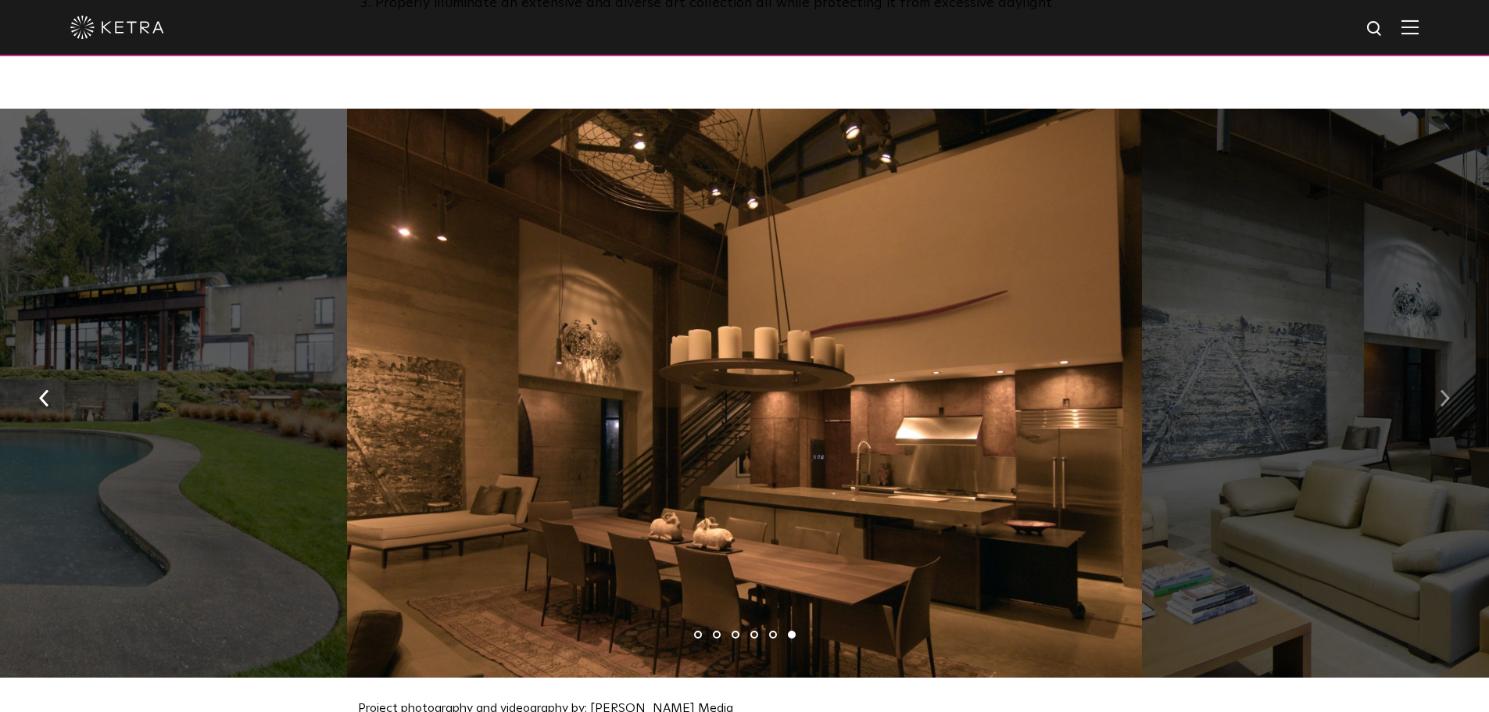
click at [1444, 389] on img "button" at bounding box center [1444, 397] width 10 height 17
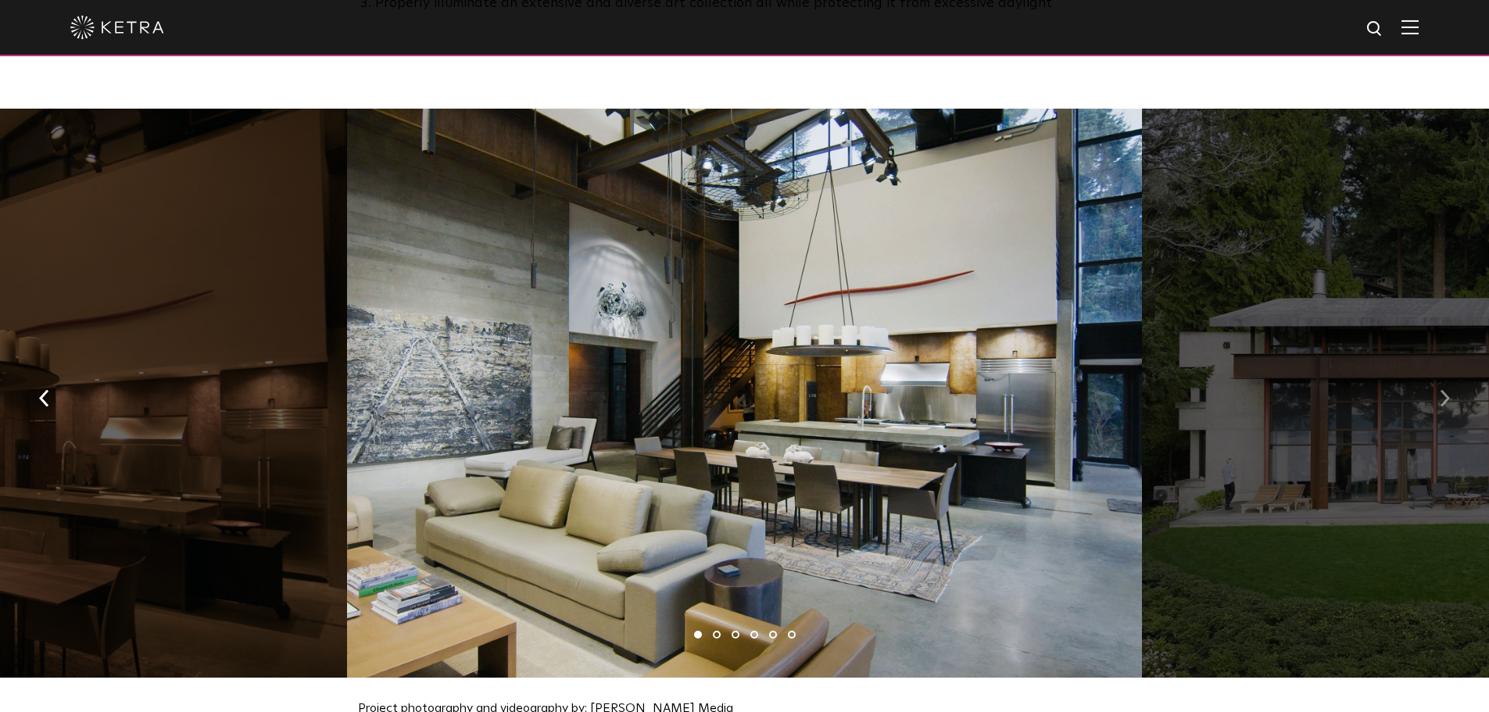
click at [1444, 389] on img "button" at bounding box center [1444, 397] width 10 height 17
